Goal: Check status: Check status

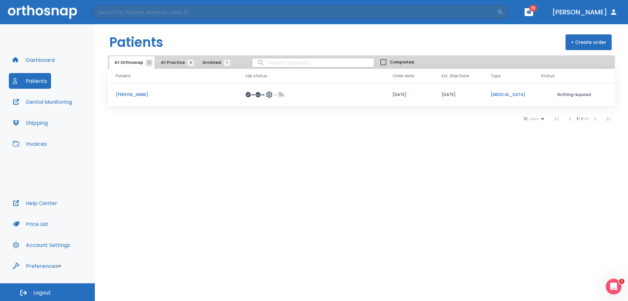
click at [140, 94] on p "[PERSON_NAME]" at bounding box center [173, 95] width 114 height 6
click at [174, 62] on span "At Practice 4" at bounding box center [176, 63] width 30 height 6
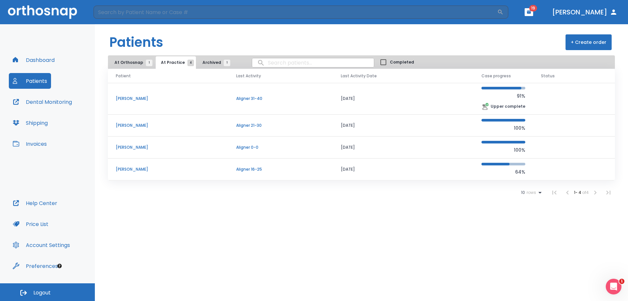
click at [124, 63] on span "At Orthosnap 1" at bounding box center [132, 63] width 35 height 6
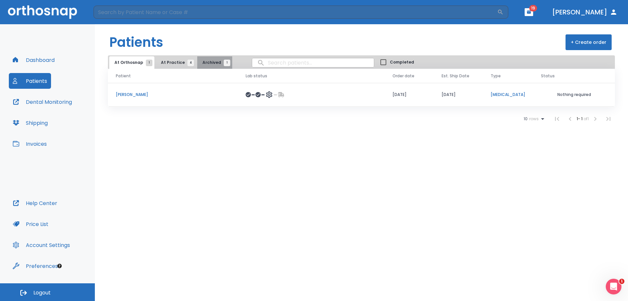
click at [203, 59] on button "Archived 1" at bounding box center [214, 62] width 35 height 12
click at [132, 63] on span "At Orthosnap 1" at bounding box center [132, 63] width 35 height 6
click at [128, 91] on td "[PERSON_NAME]" at bounding box center [173, 95] width 130 height 24
